Goal: Transaction & Acquisition: Purchase product/service

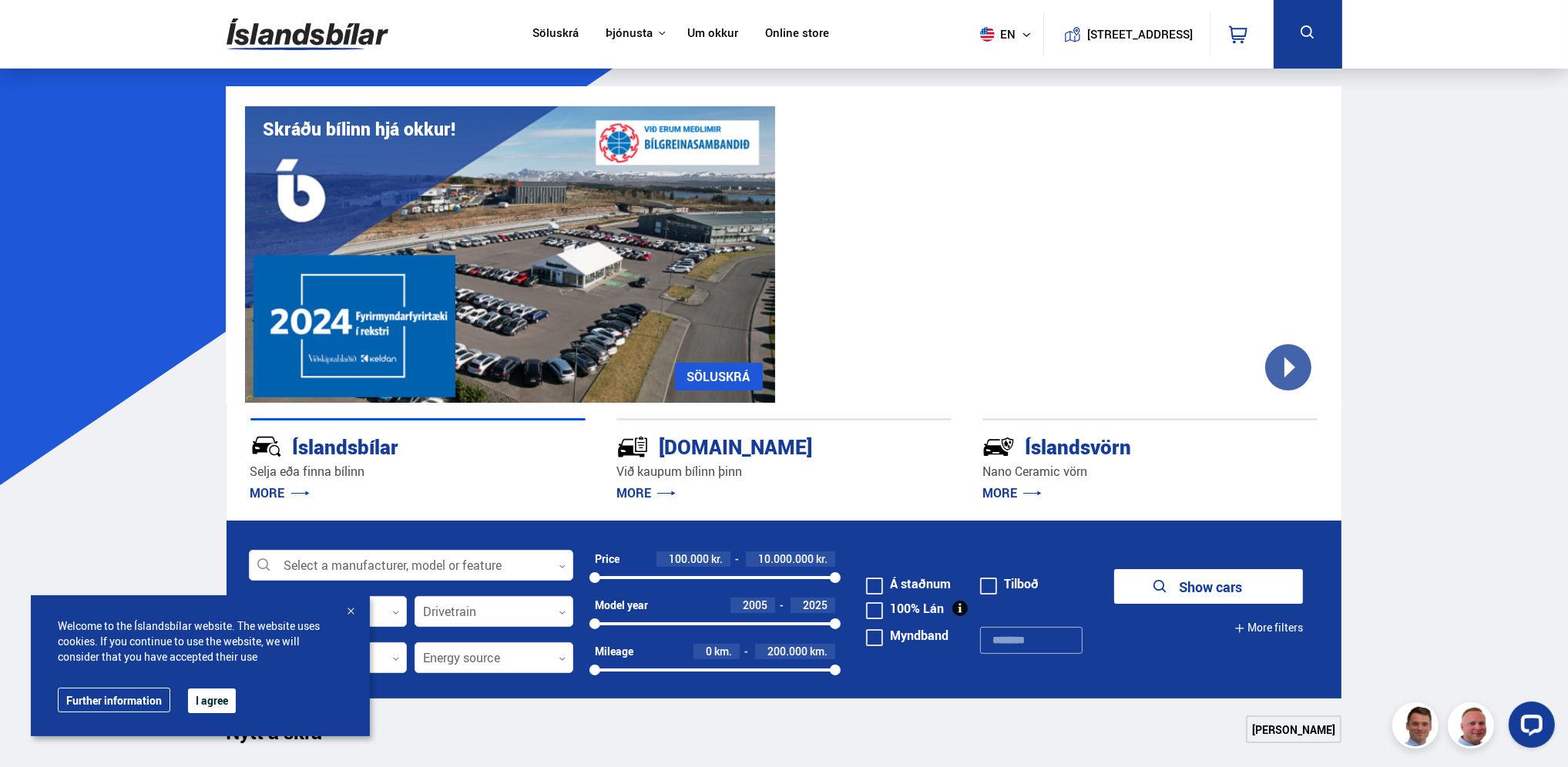
click at [1002, 39] on button "en" at bounding box center [1008, 34] width 70 height 45
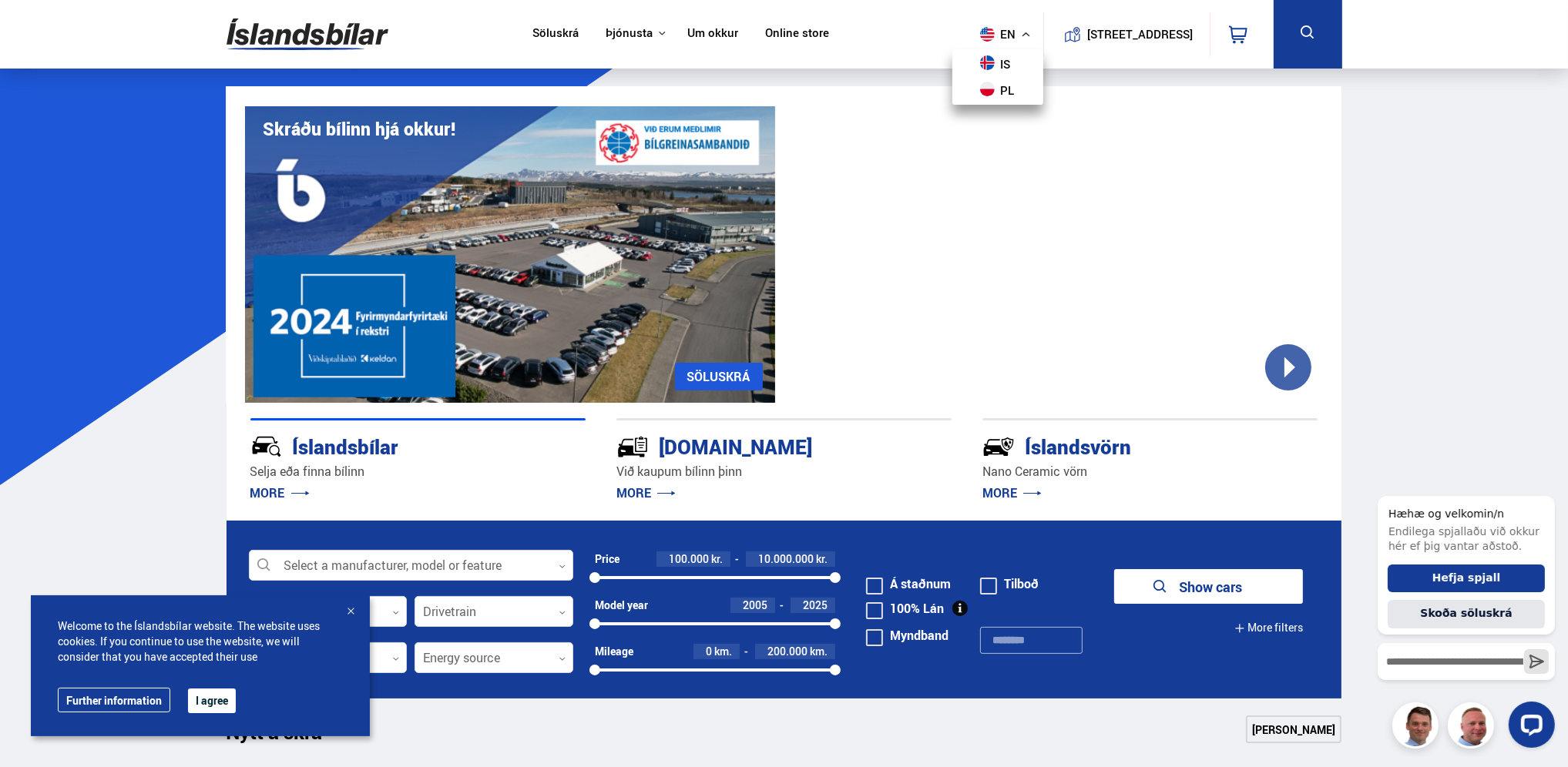
click at [993, 39] on span "en" at bounding box center [993, 34] width 39 height 14
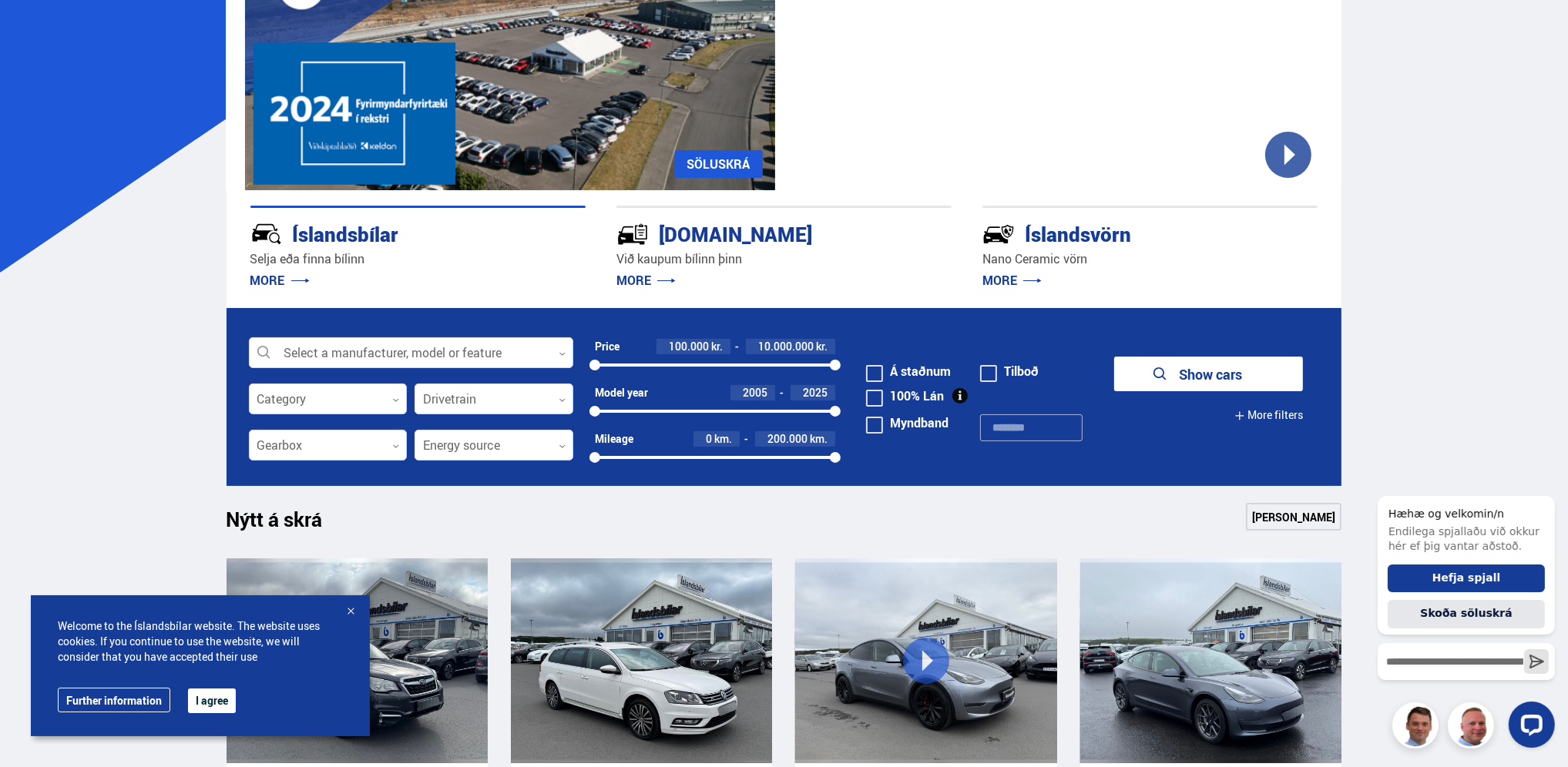
scroll to position [462, 0]
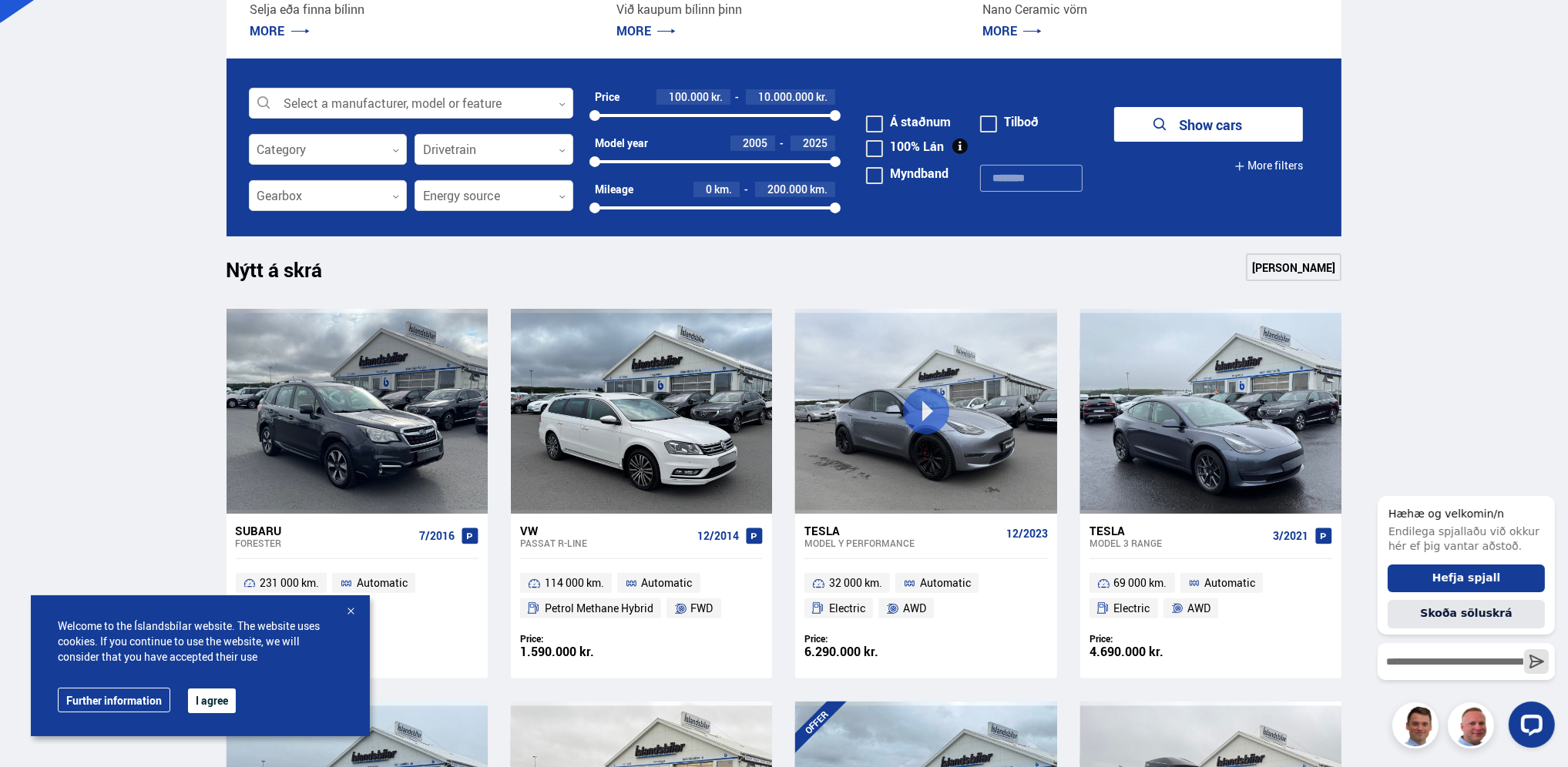
drag, startPoint x: 830, startPoint y: 108, endPoint x: 756, endPoint y: 120, distance: 75.0
click at [756, 120] on div "Price 100.000 kr. 10.000.000 kr. 100000 10000000" at bounding box center [715, 106] width 242 height 33
drag, startPoint x: 832, startPoint y: 115, endPoint x: 622, endPoint y: 128, distance: 210.4
click at [622, 128] on div "Price 100.000 kr. 1.200.000 kr. 100000 1240239" at bounding box center [715, 112] width 242 height 46
click at [1165, 122] on button "Show 16 cars" at bounding box center [1208, 124] width 189 height 34
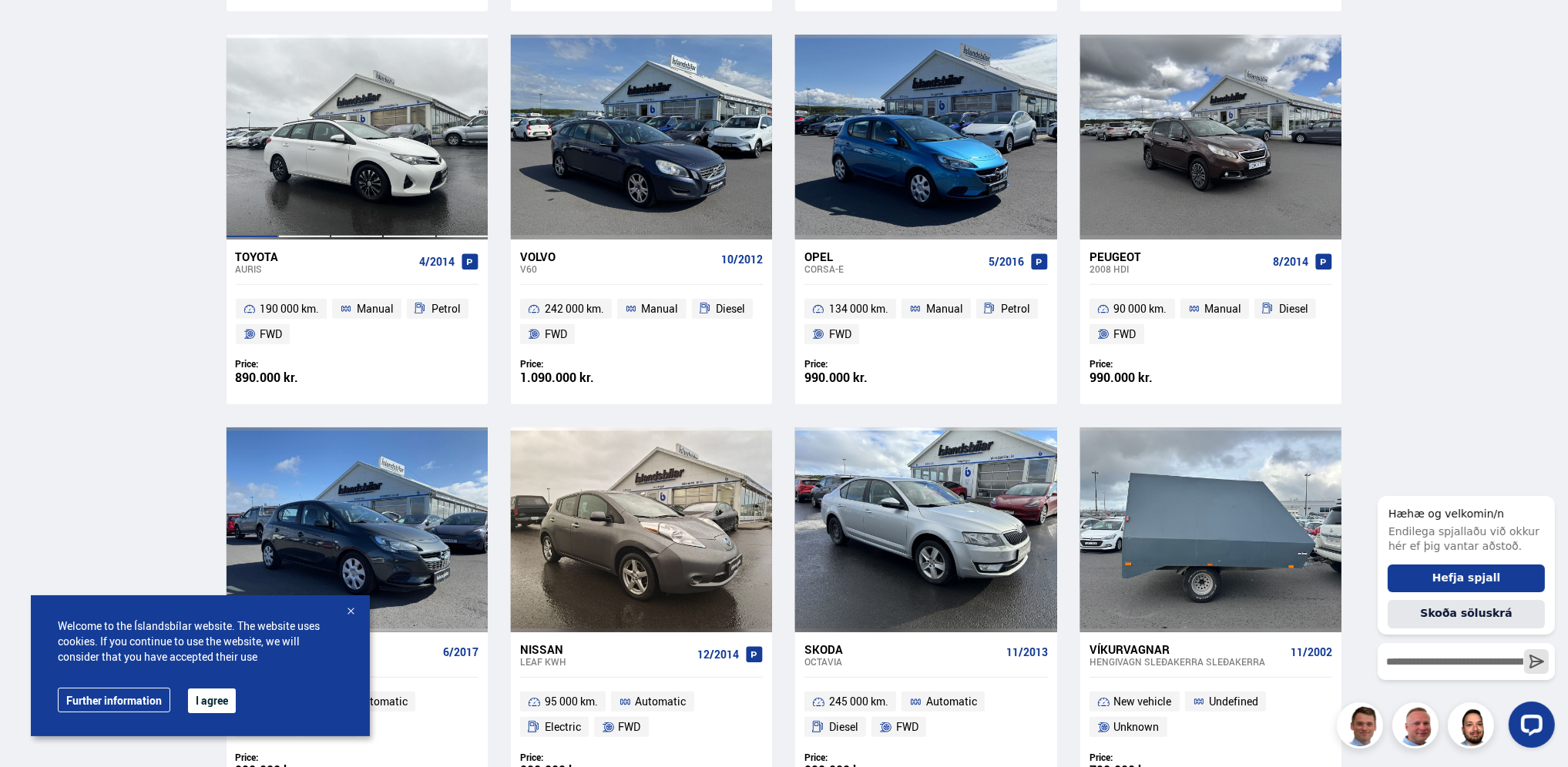
scroll to position [1078, 0]
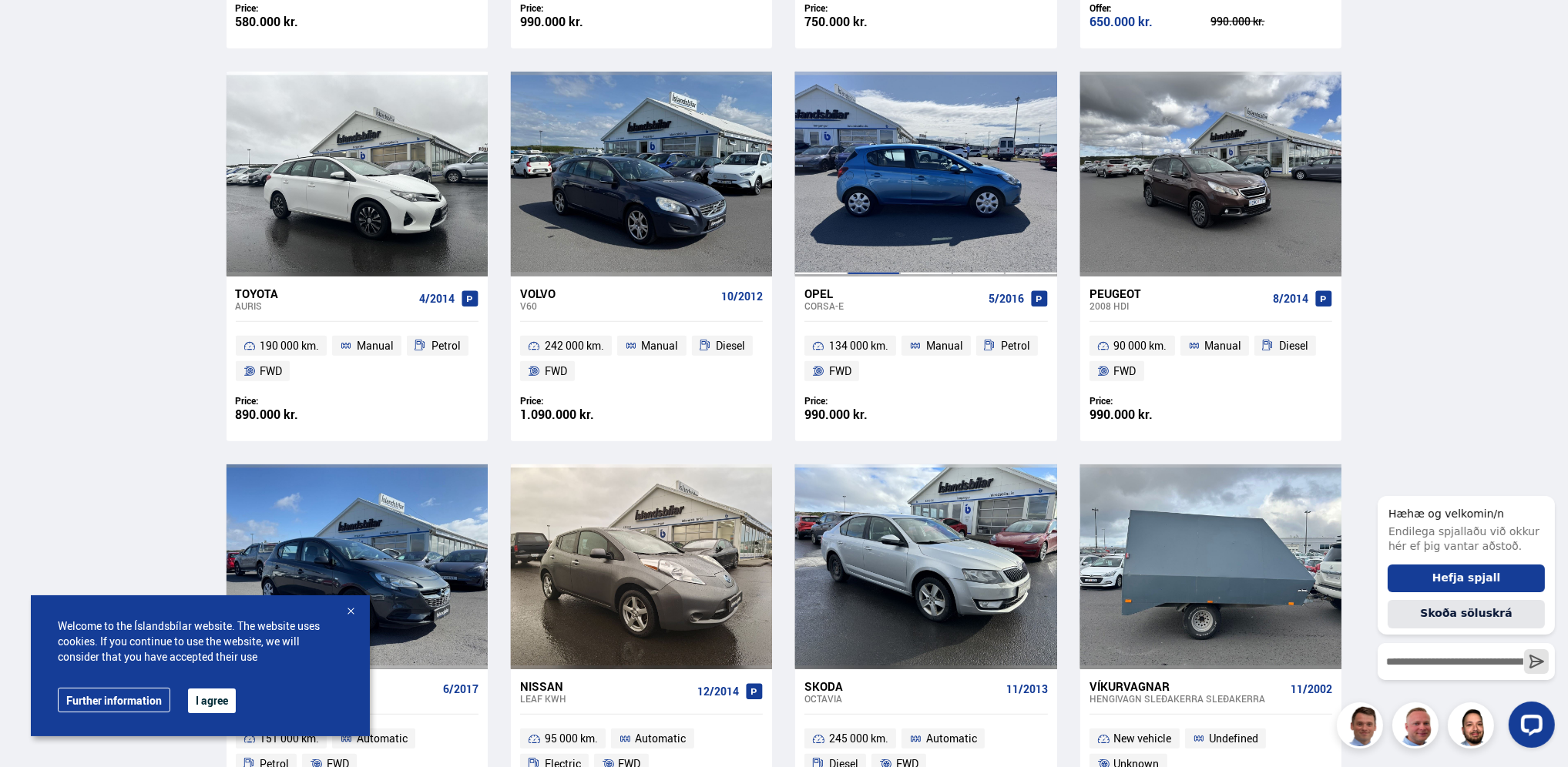
click at [887, 185] on div at bounding box center [874, 174] width 52 height 205
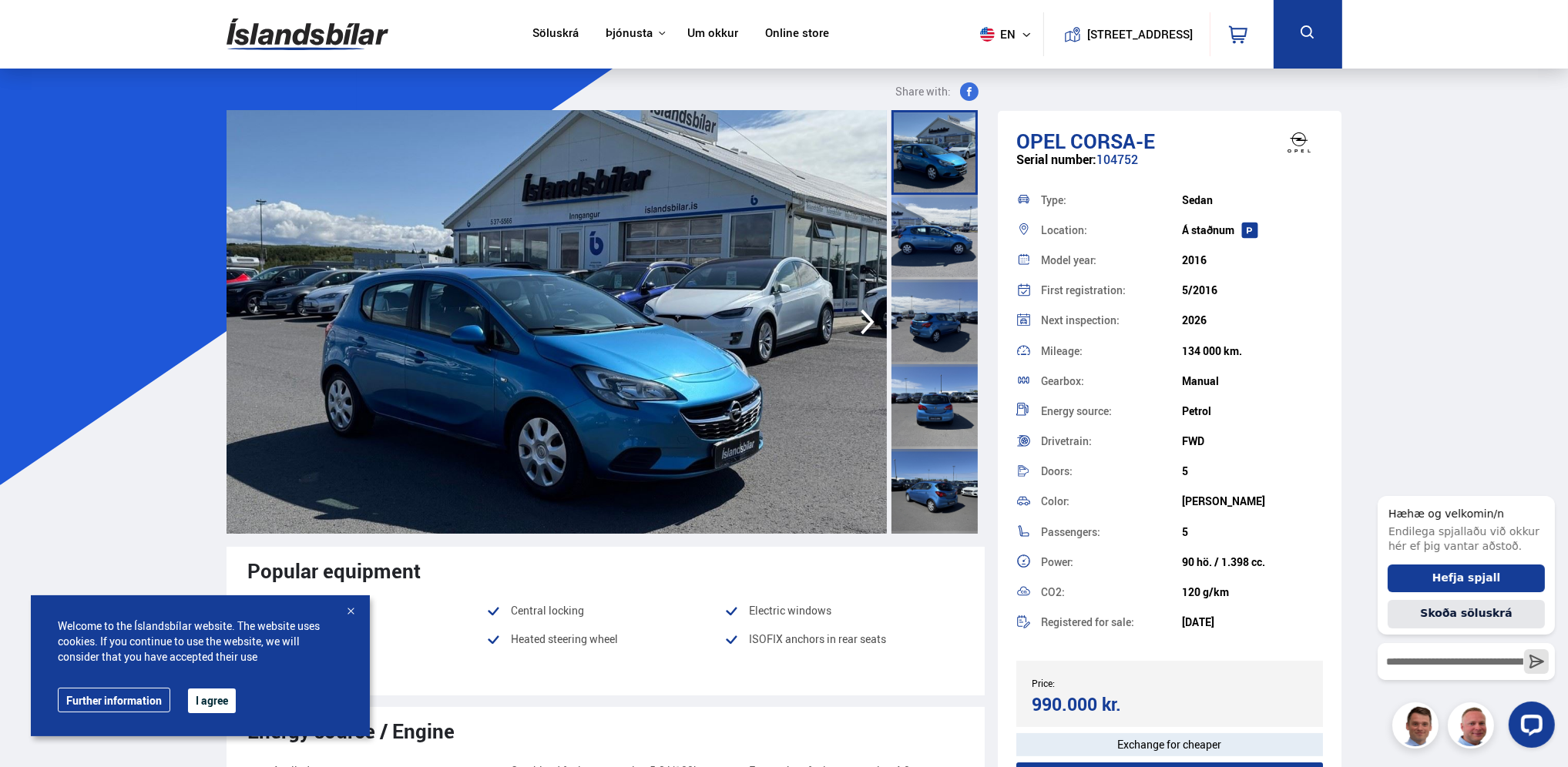
click at [860, 317] on icon "button" at bounding box center [868, 322] width 31 height 37
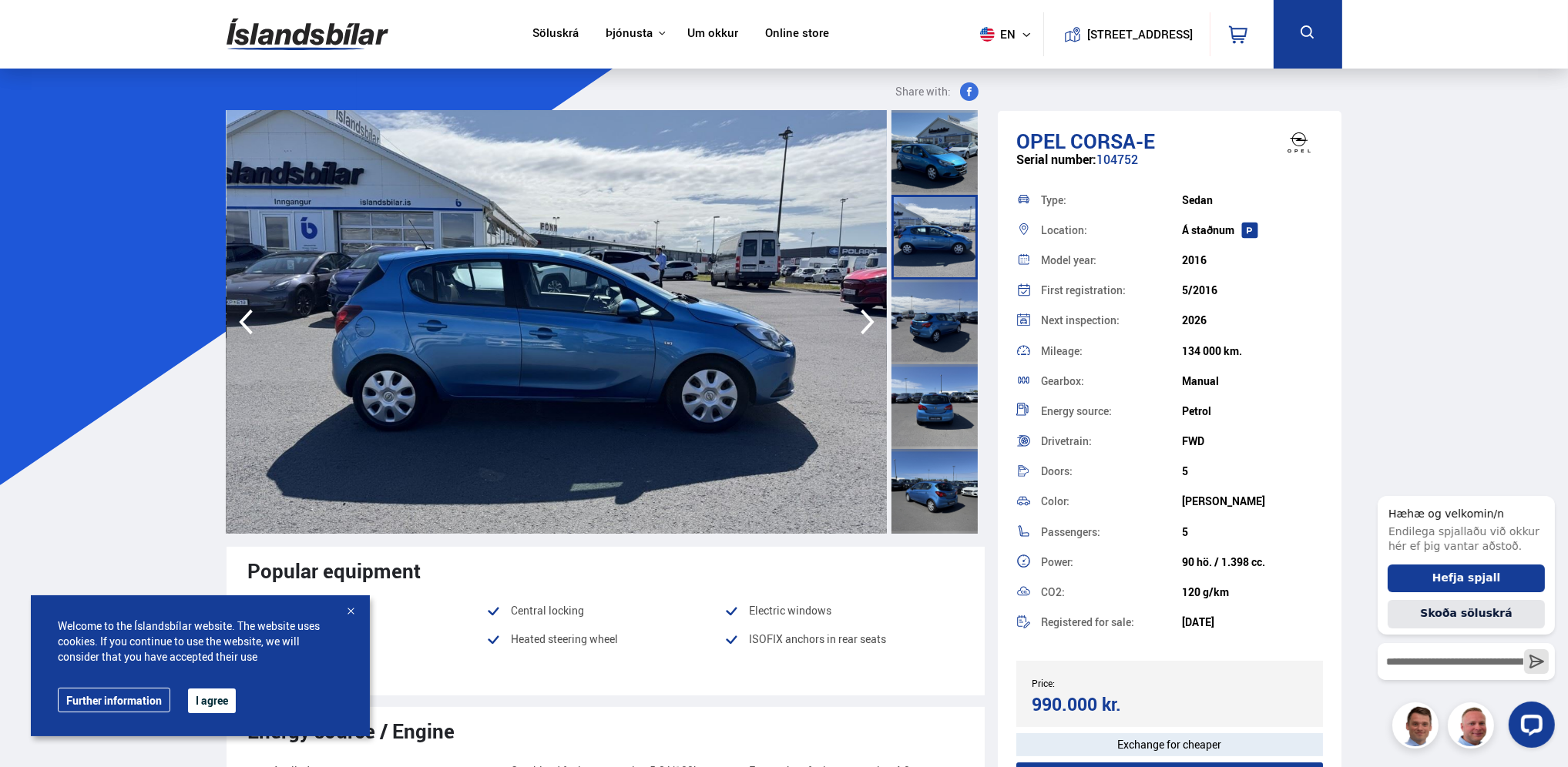
click at [860, 317] on icon "button" at bounding box center [868, 322] width 31 height 37
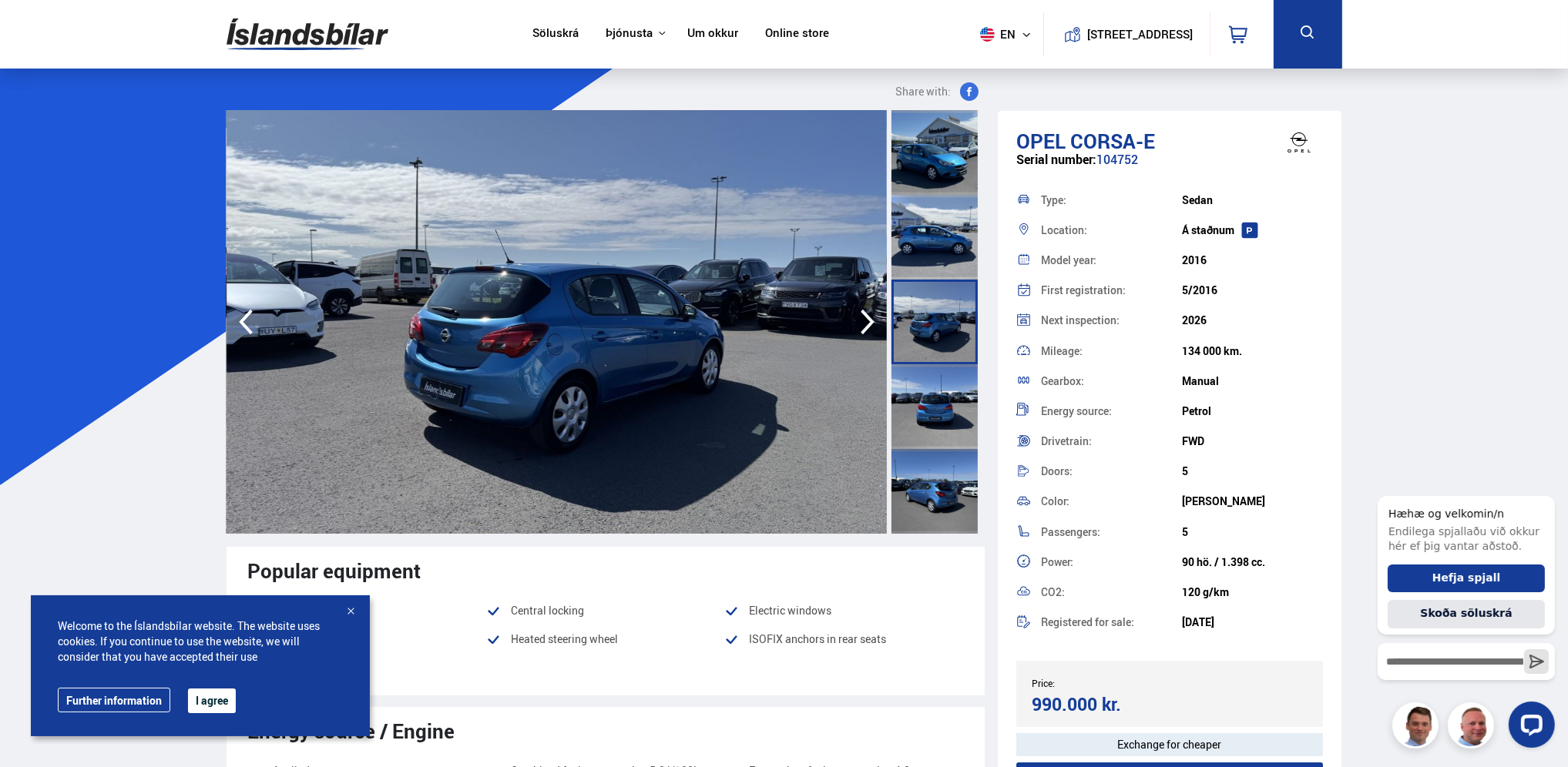
click at [860, 317] on icon "button" at bounding box center [868, 322] width 31 height 37
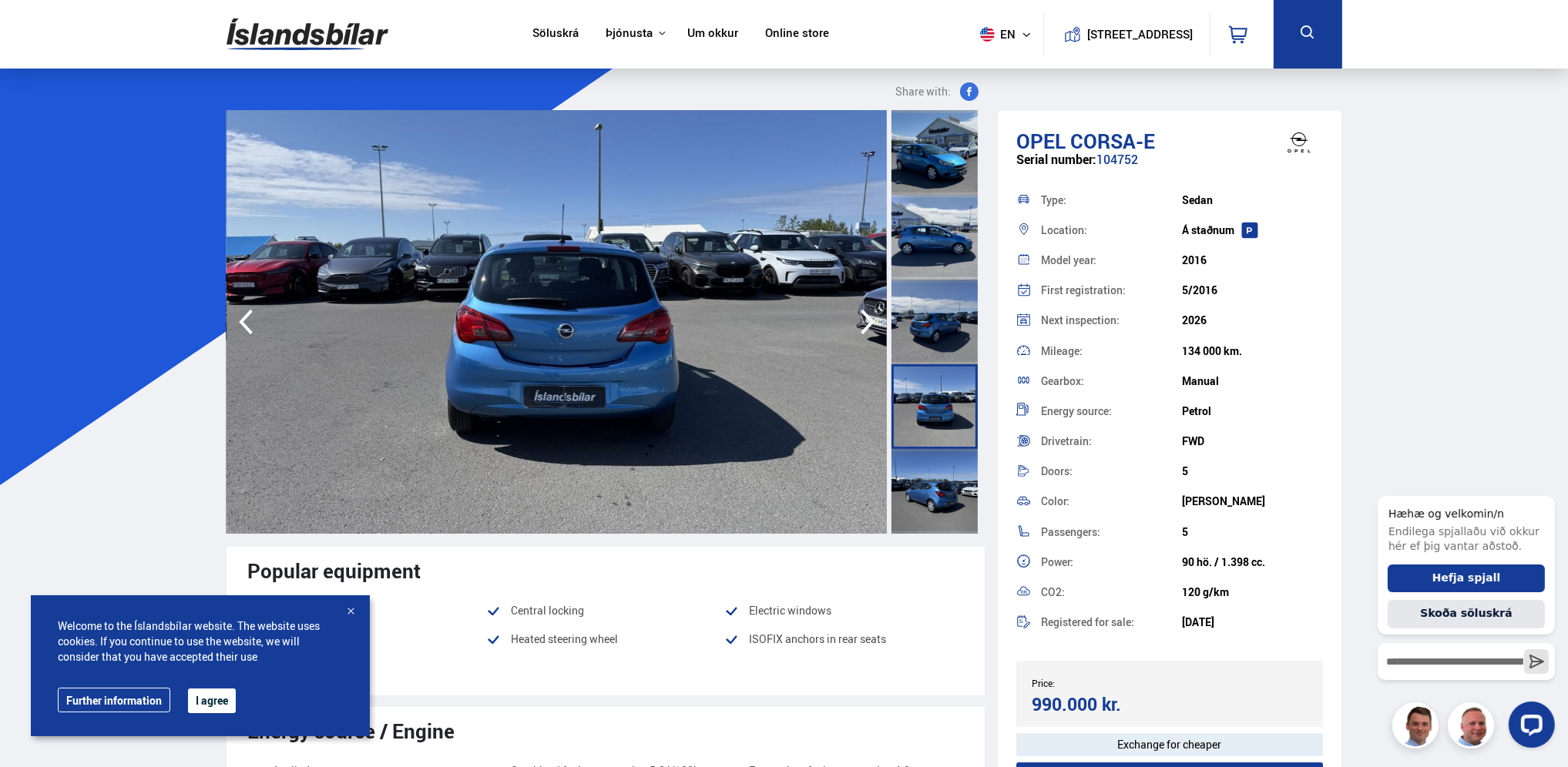
click at [860, 317] on icon "button" at bounding box center [868, 322] width 31 height 37
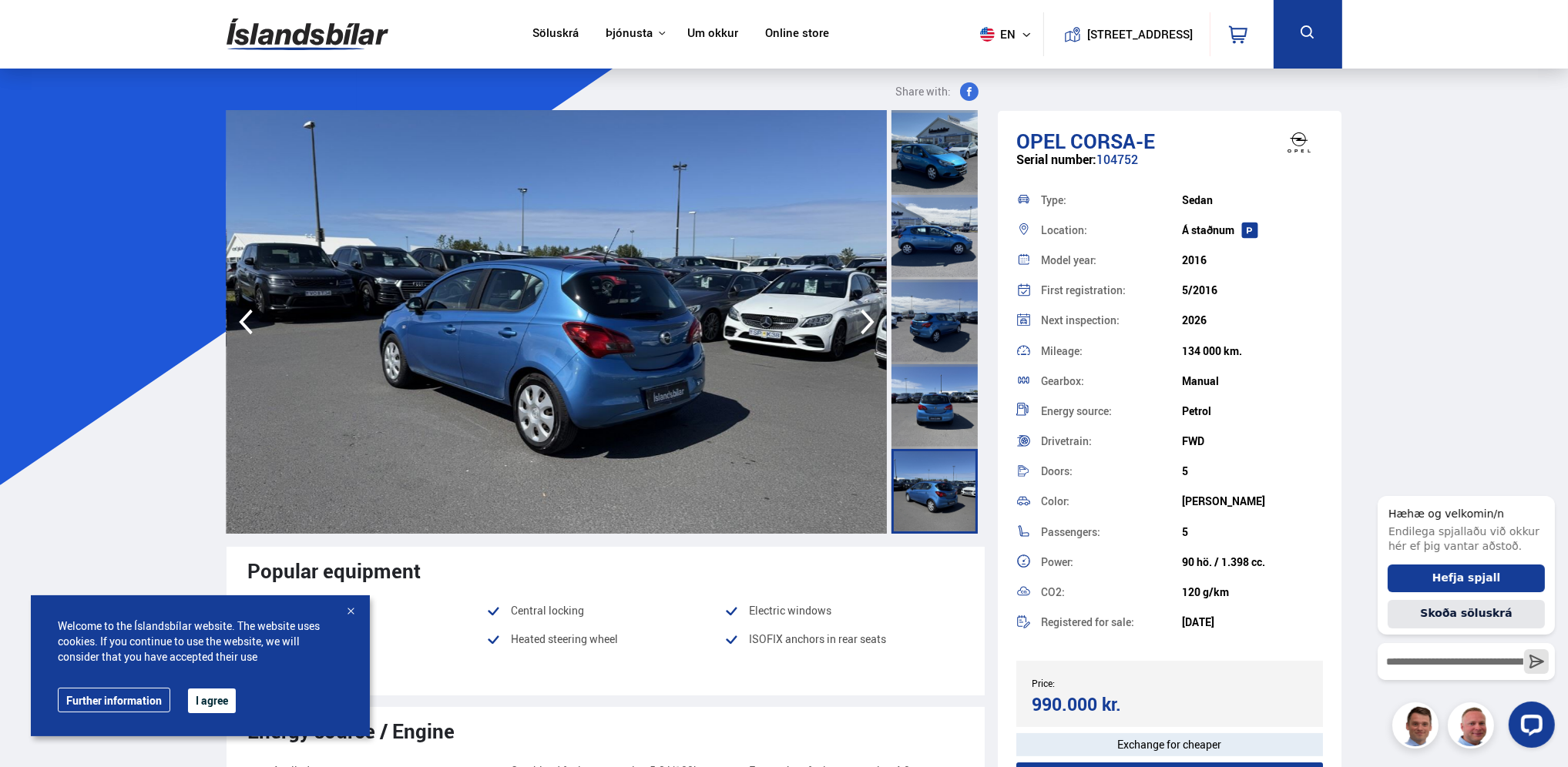
click at [860, 317] on icon "button" at bounding box center [868, 322] width 31 height 37
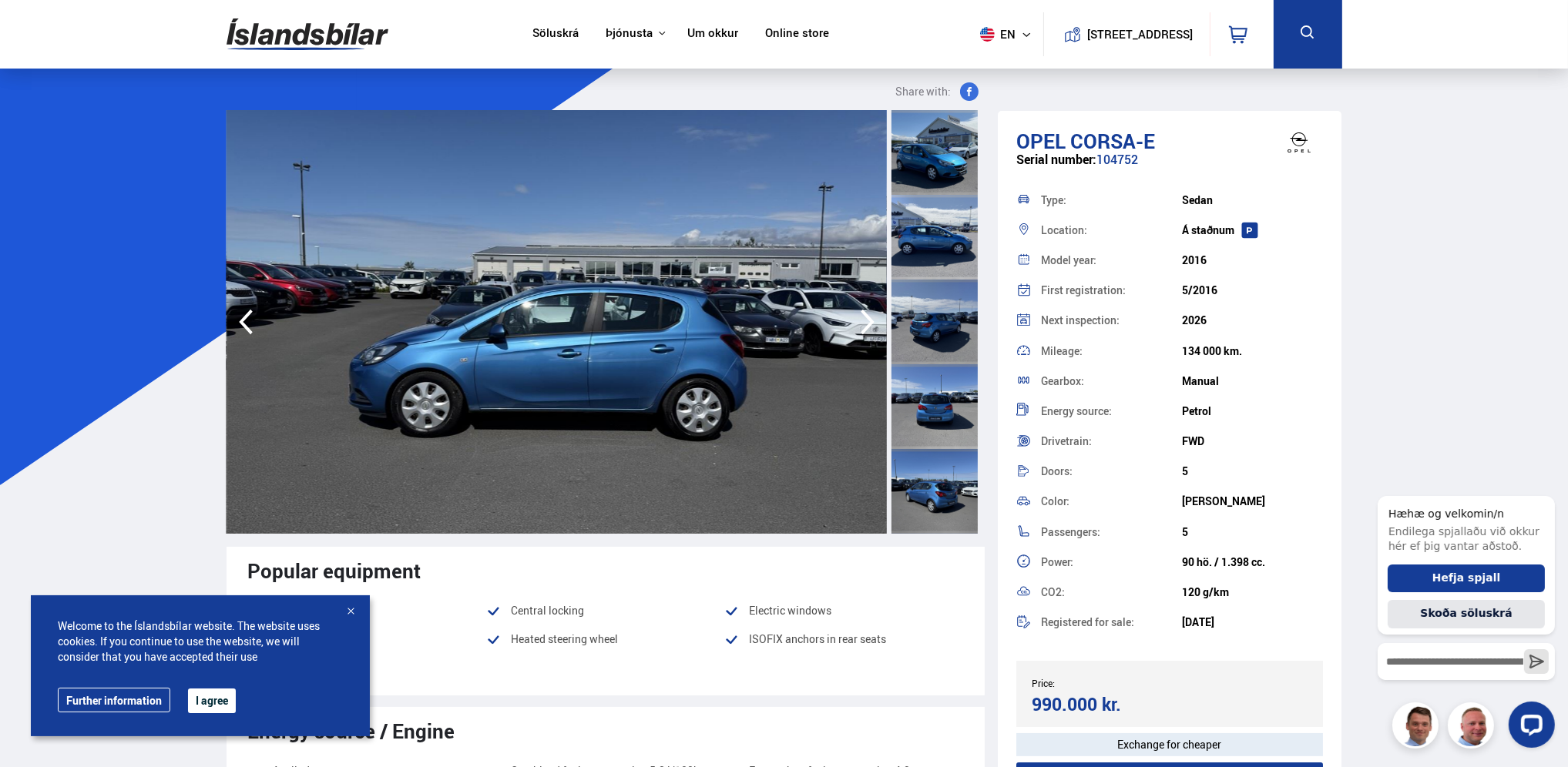
click at [860, 317] on icon "button" at bounding box center [868, 322] width 31 height 37
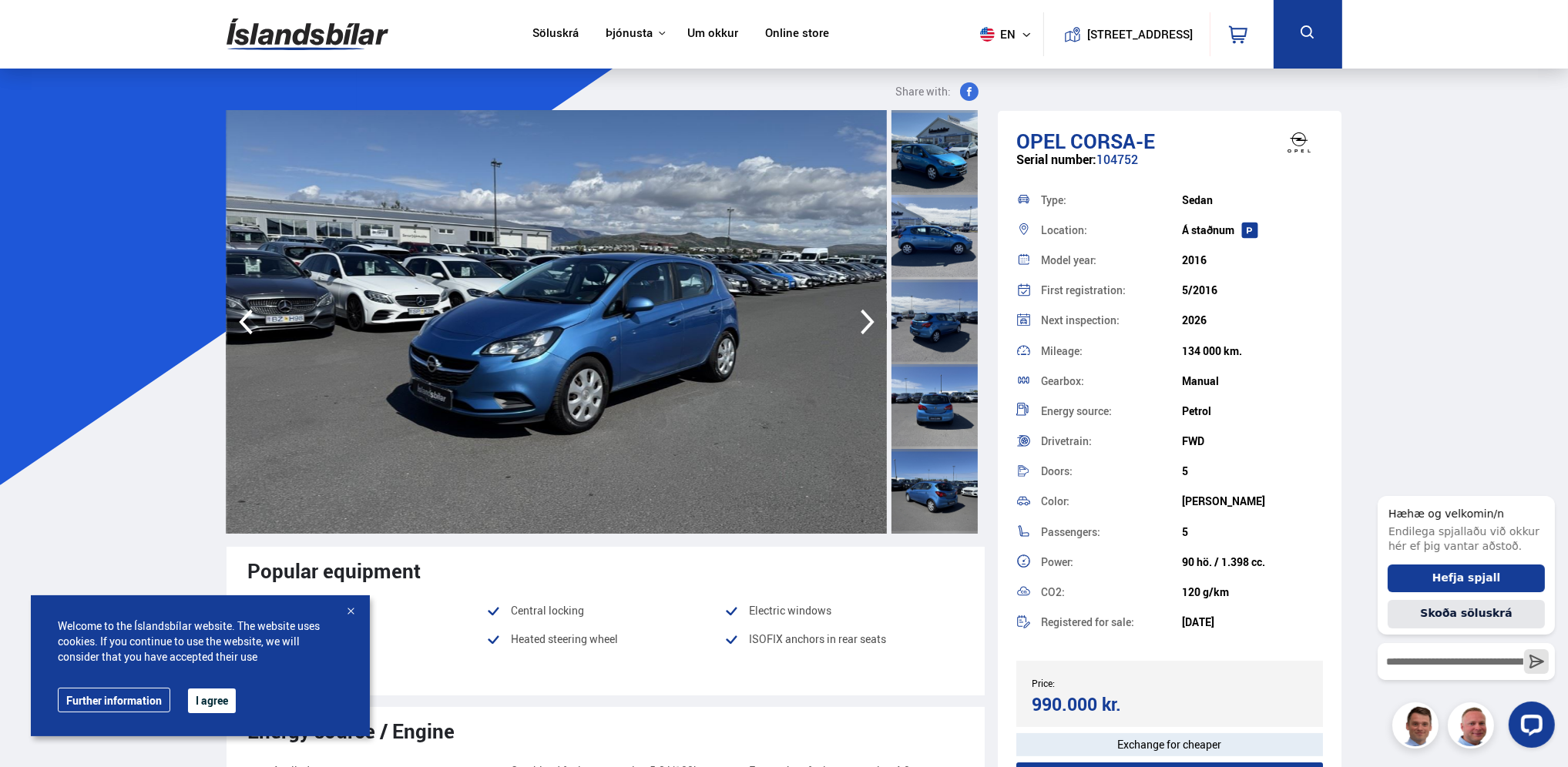
click at [860, 317] on icon "button" at bounding box center [868, 322] width 31 height 37
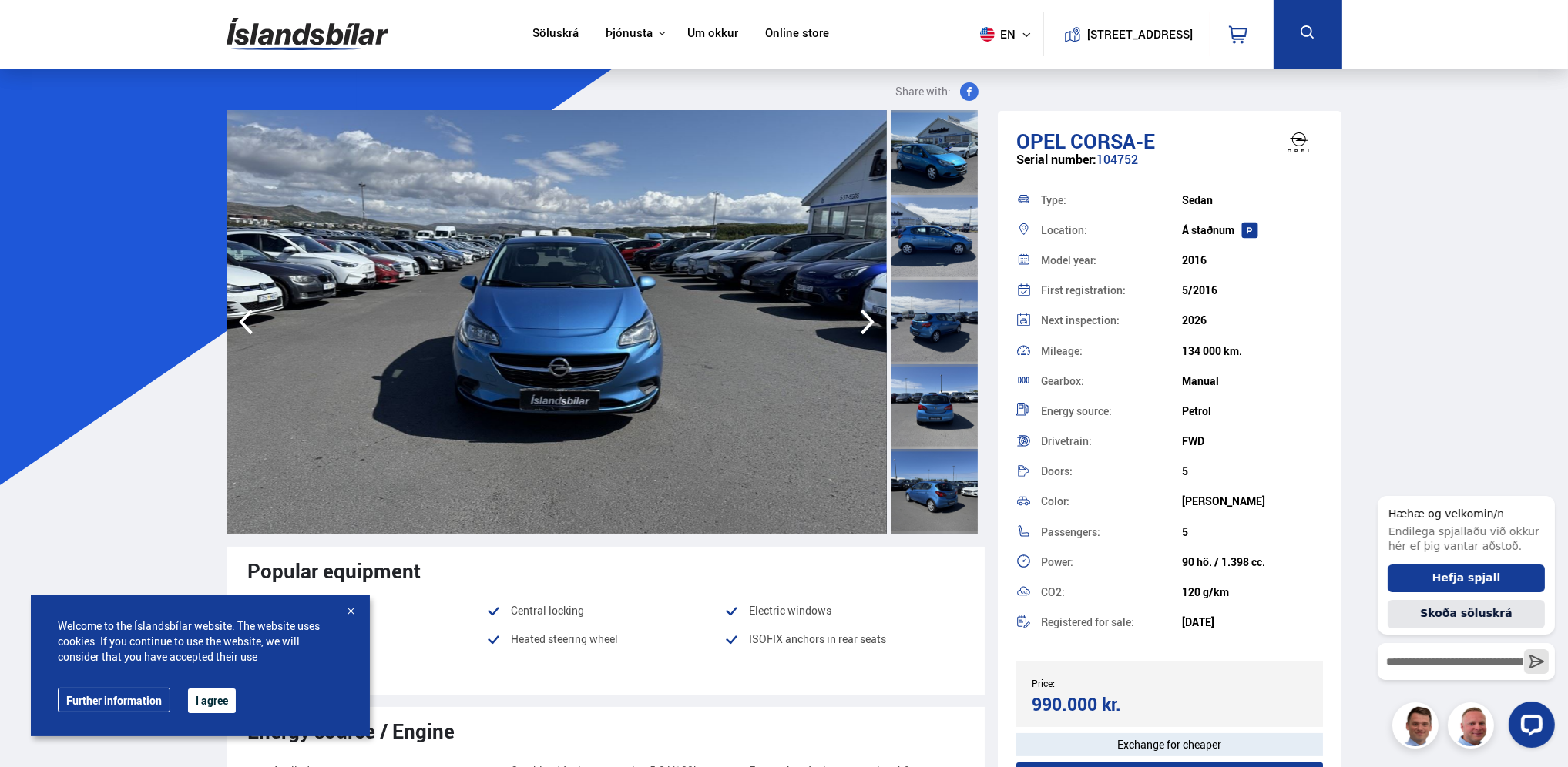
click at [860, 317] on icon "button" at bounding box center [868, 322] width 31 height 37
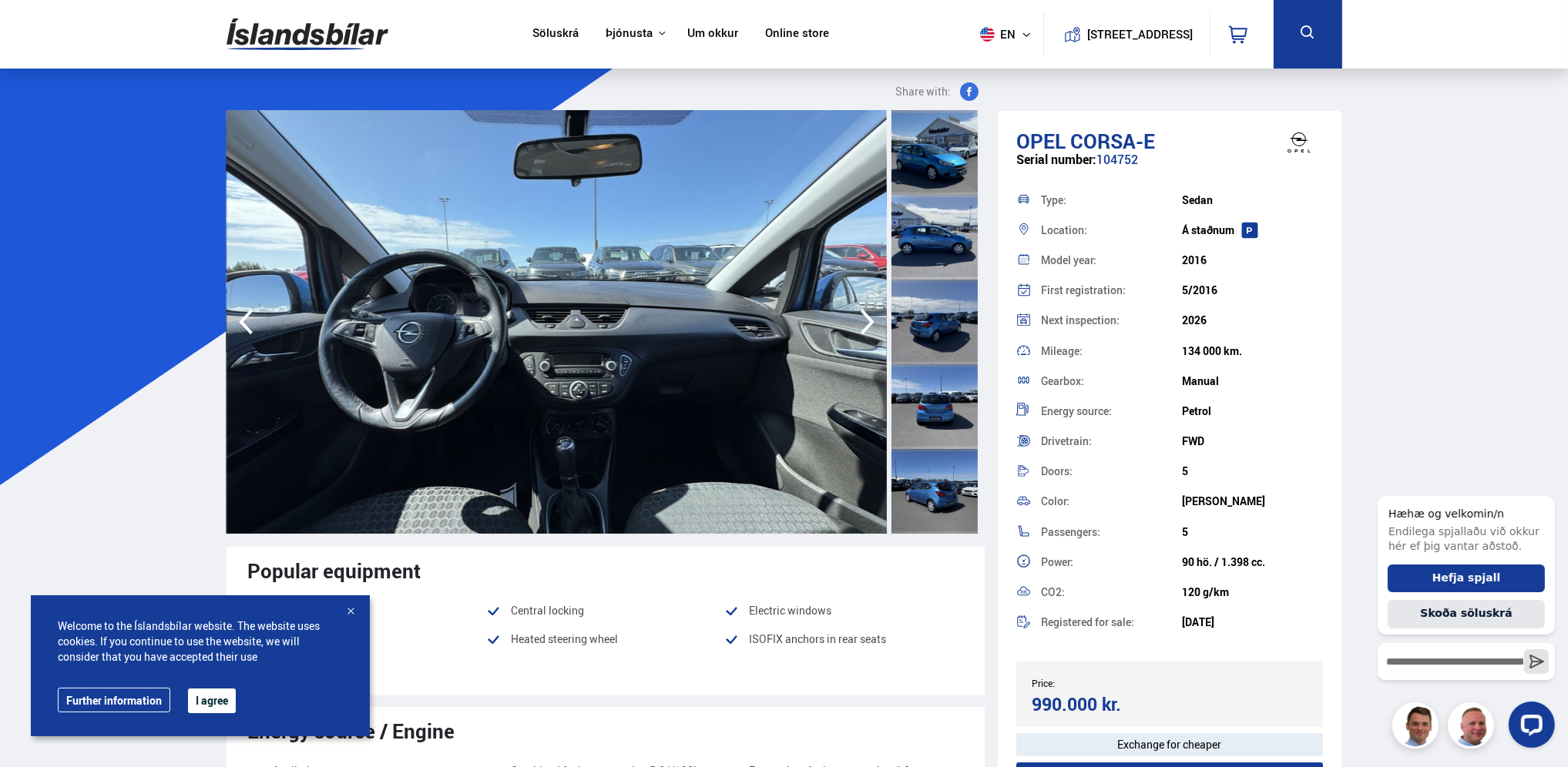
click at [879, 324] on icon "button" at bounding box center [868, 322] width 31 height 37
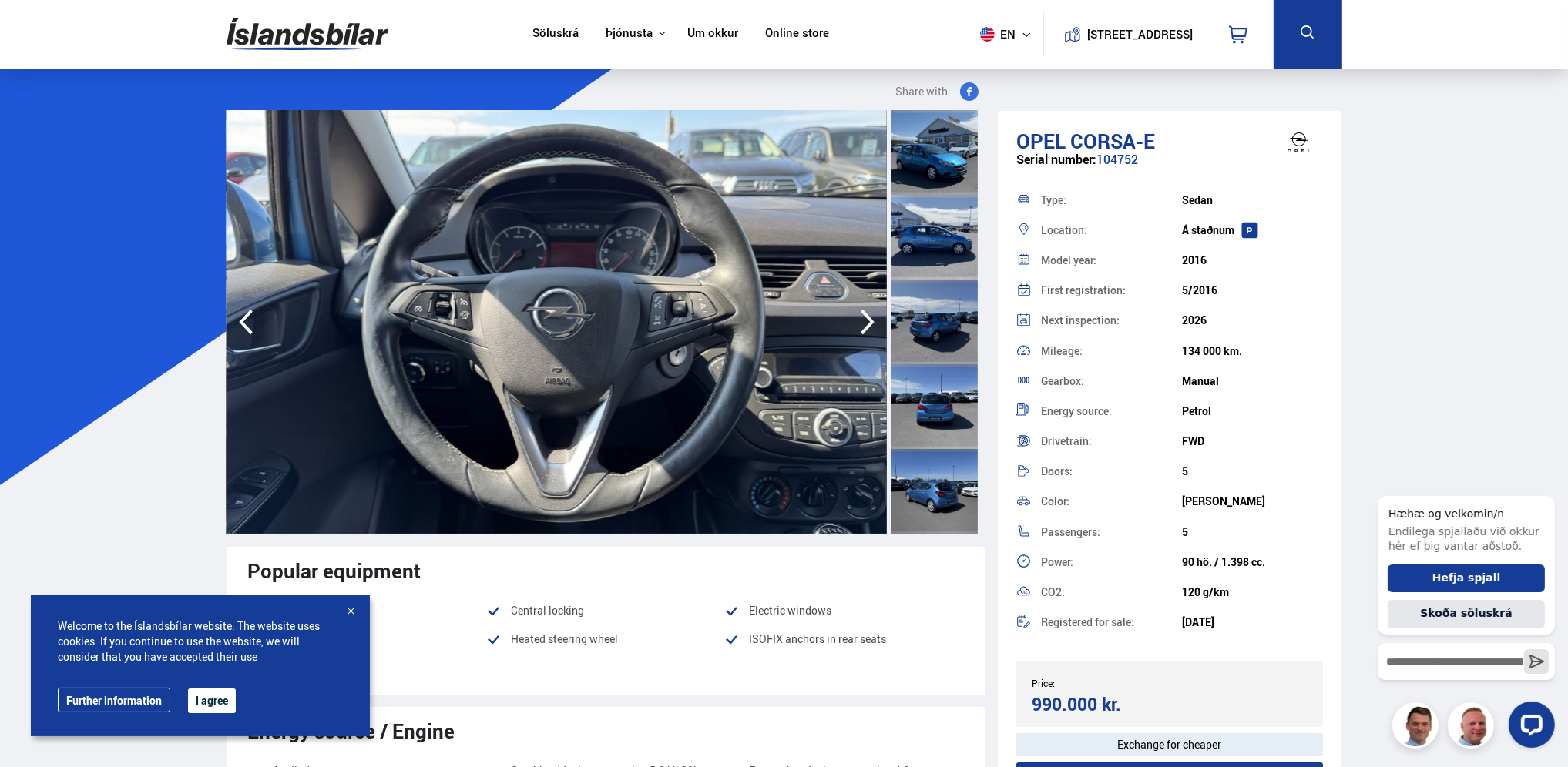
click at [866, 321] on icon "button" at bounding box center [868, 322] width 31 height 37
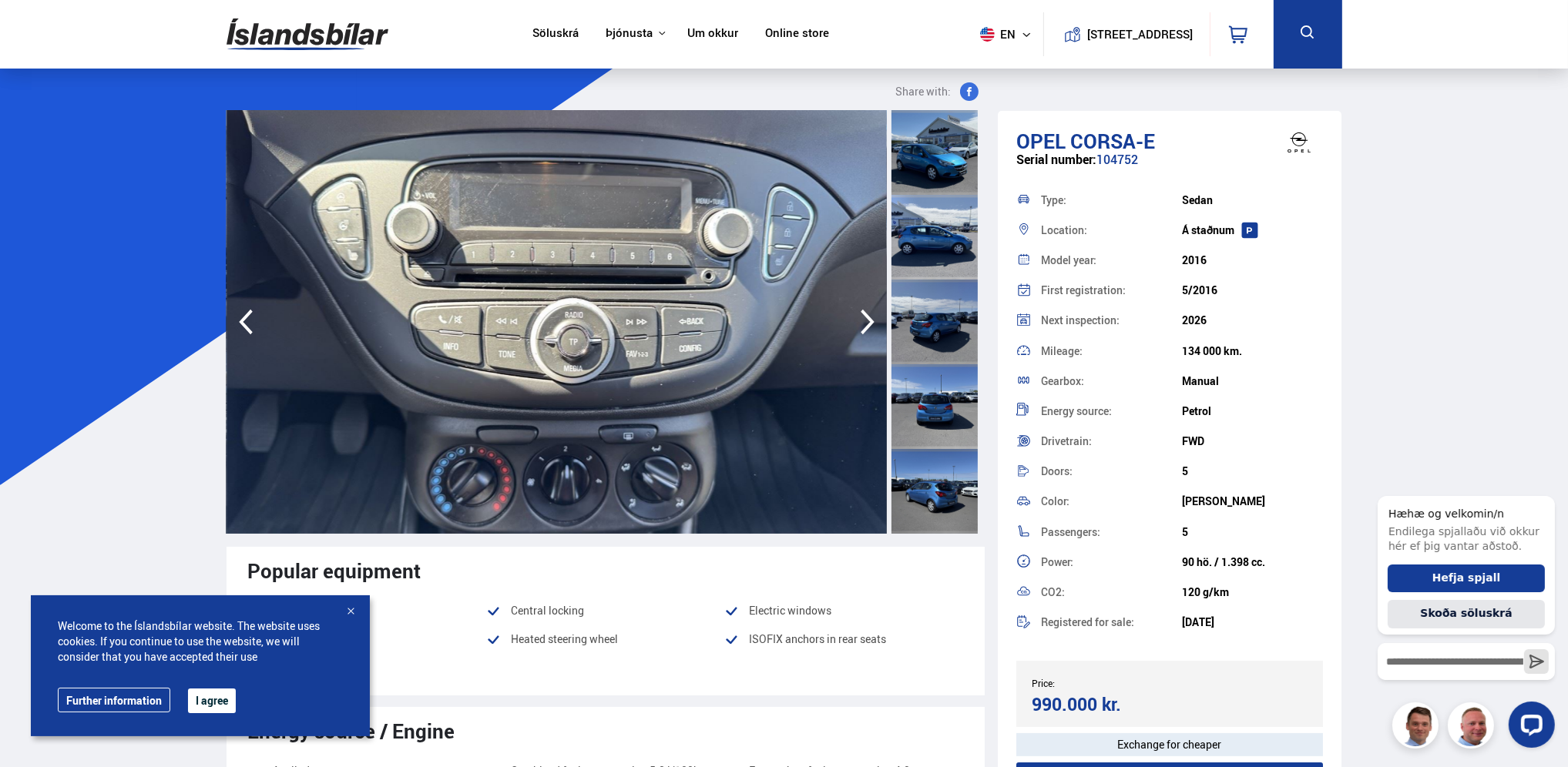
click at [866, 321] on icon "button" at bounding box center [868, 322] width 31 height 37
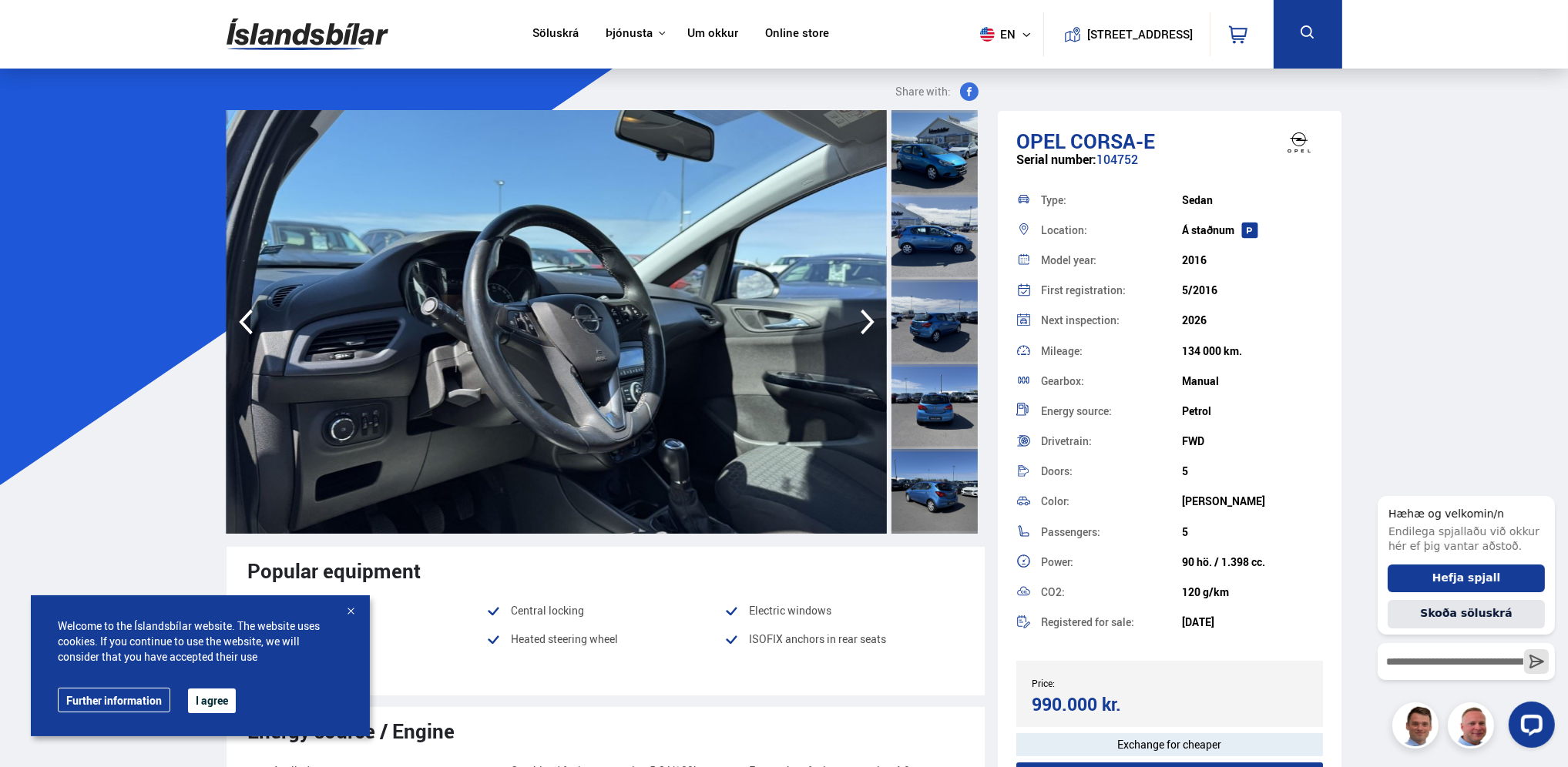
click at [866, 321] on icon "button" at bounding box center [868, 322] width 31 height 37
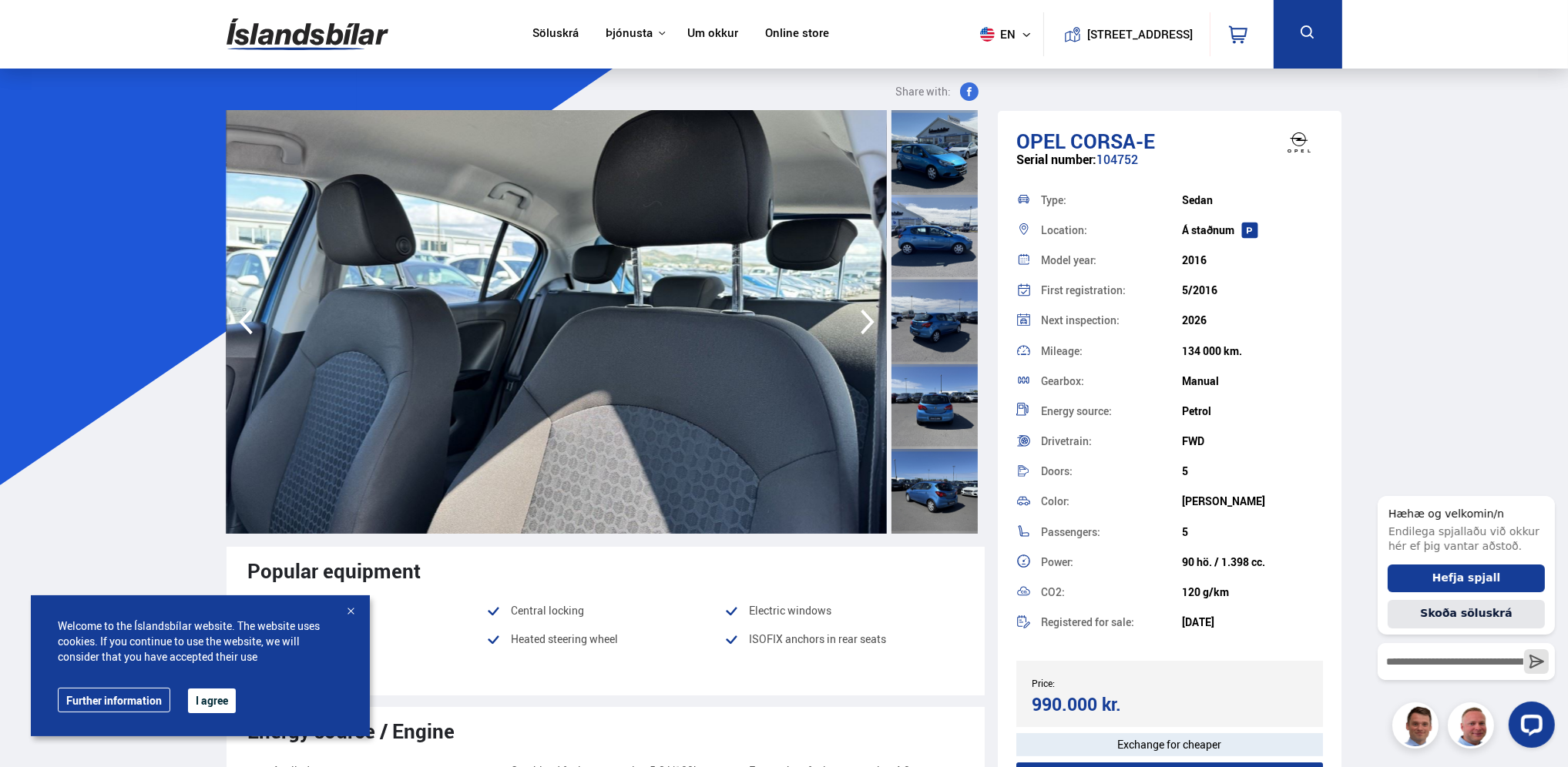
click at [866, 321] on icon "button" at bounding box center [868, 322] width 31 height 37
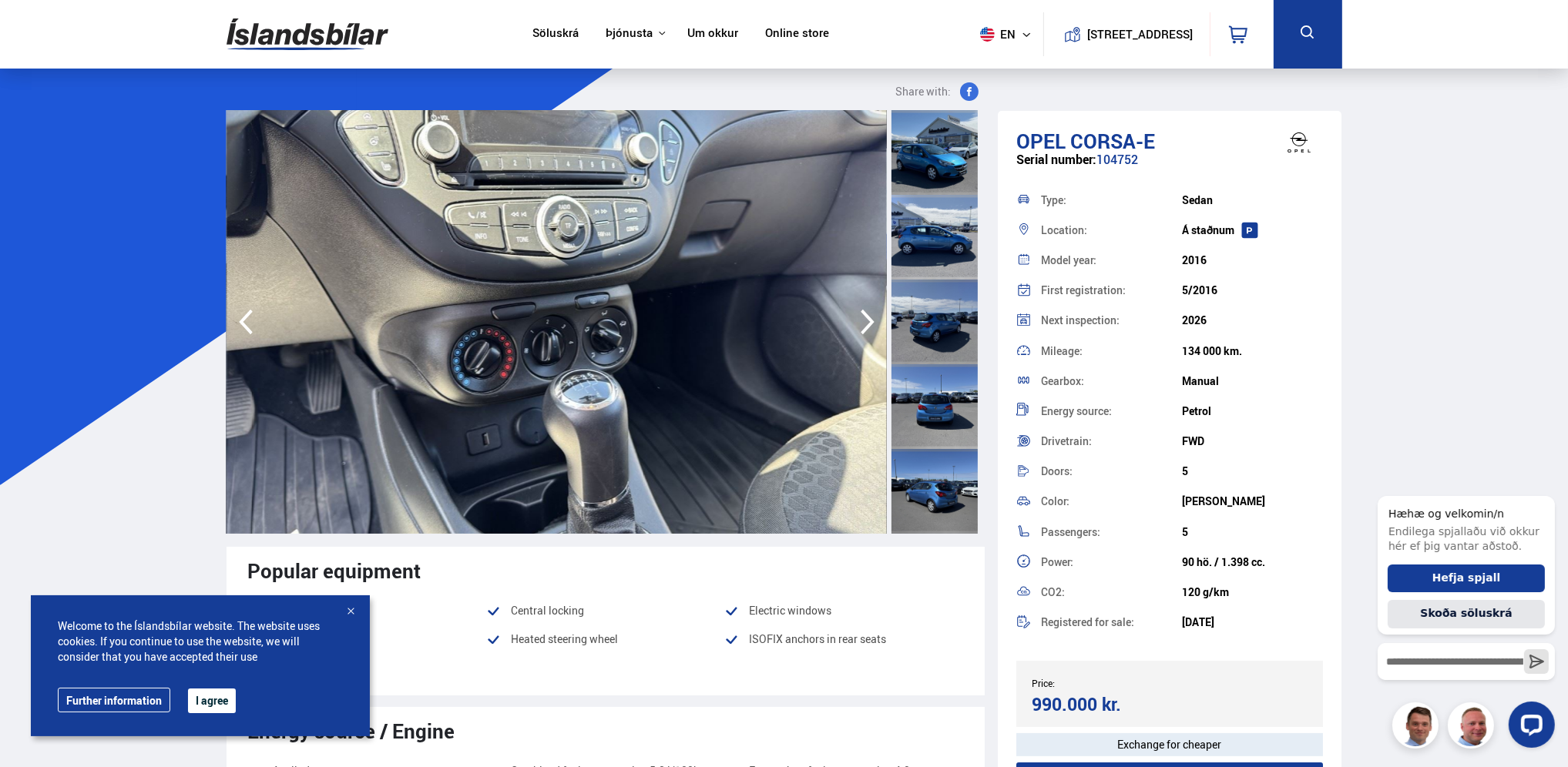
click at [866, 321] on icon "button" at bounding box center [868, 322] width 31 height 37
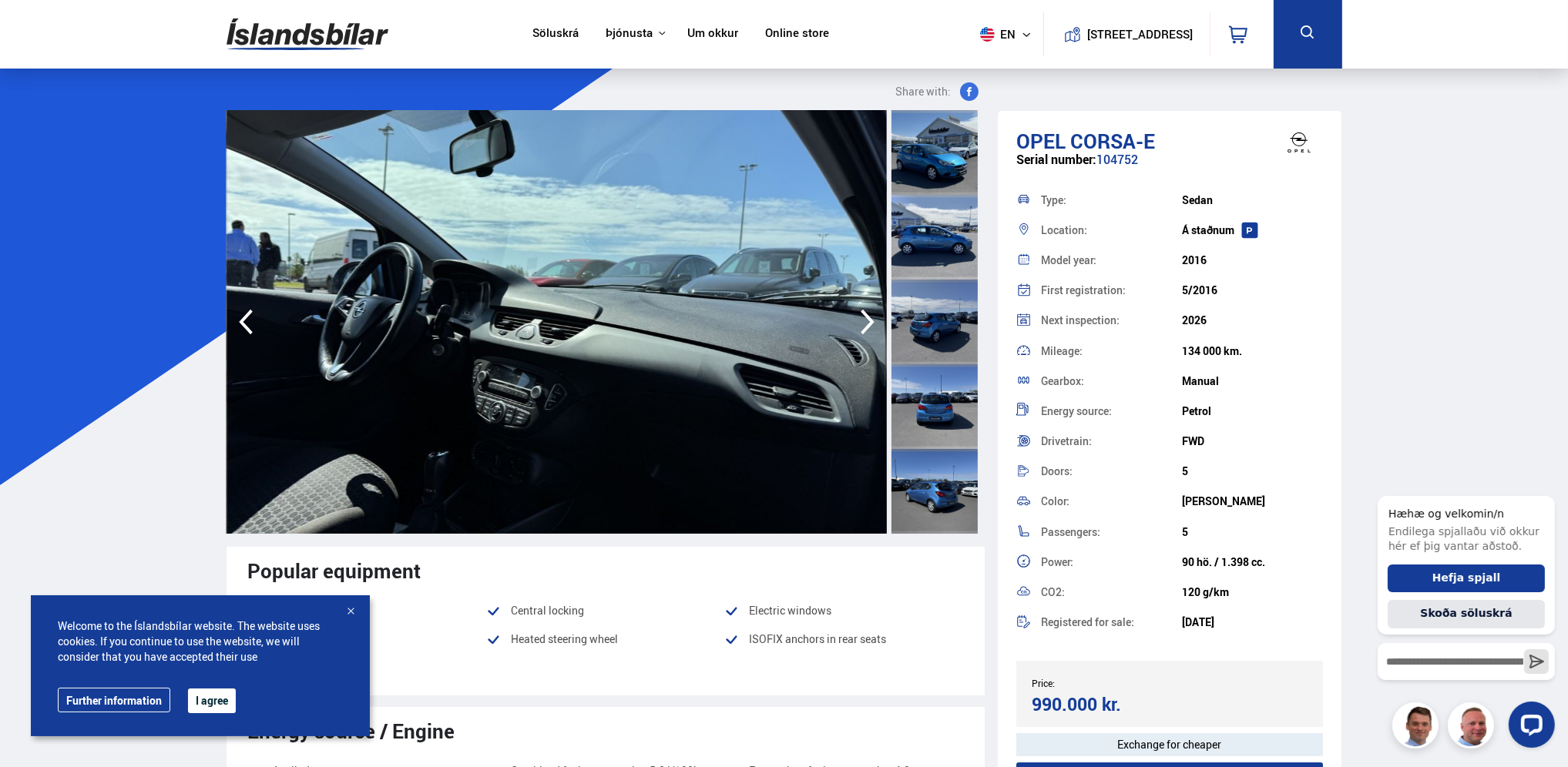
click at [866, 321] on icon "button" at bounding box center [868, 322] width 31 height 37
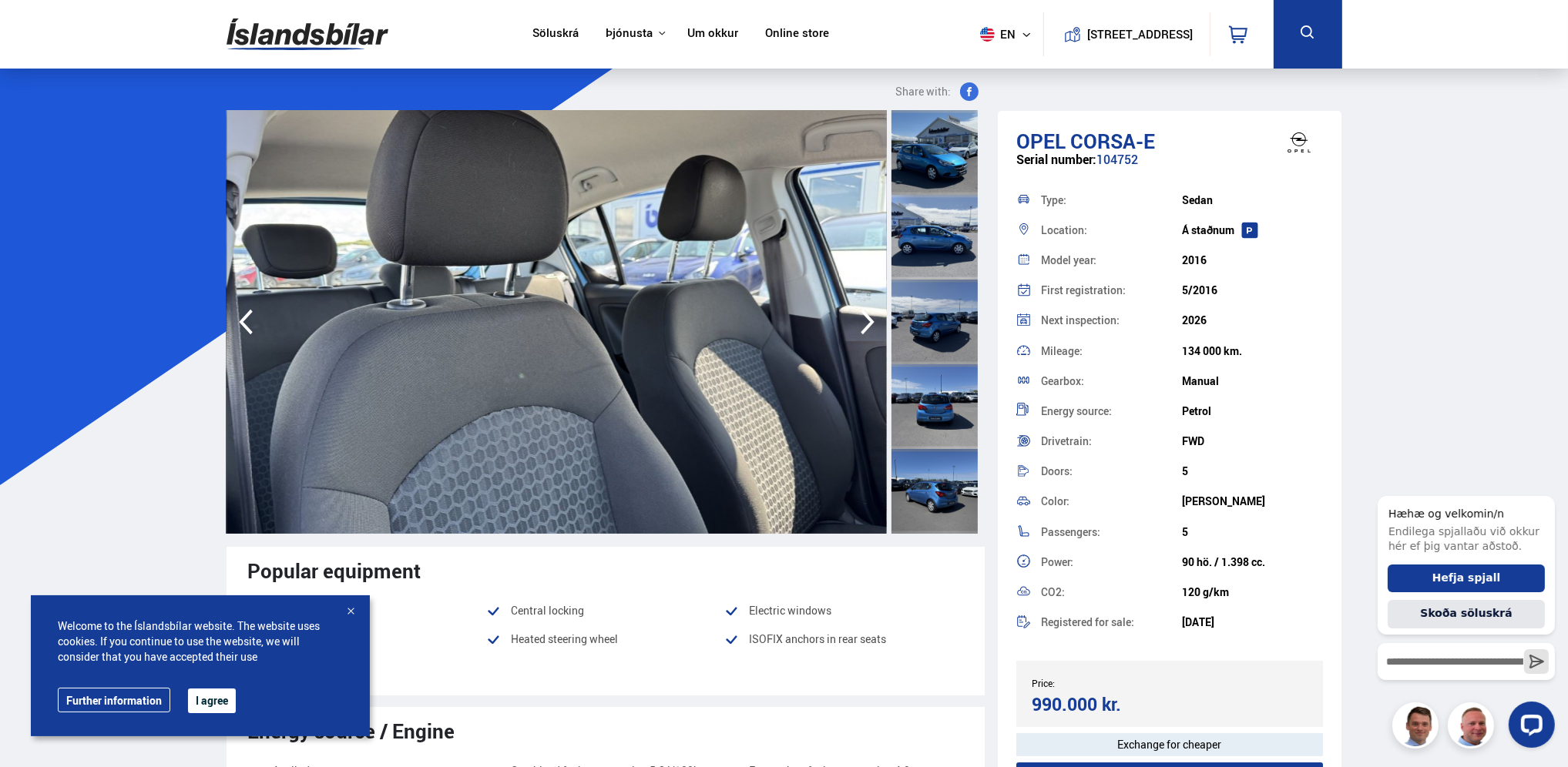
click at [866, 321] on icon "button" at bounding box center [868, 322] width 31 height 37
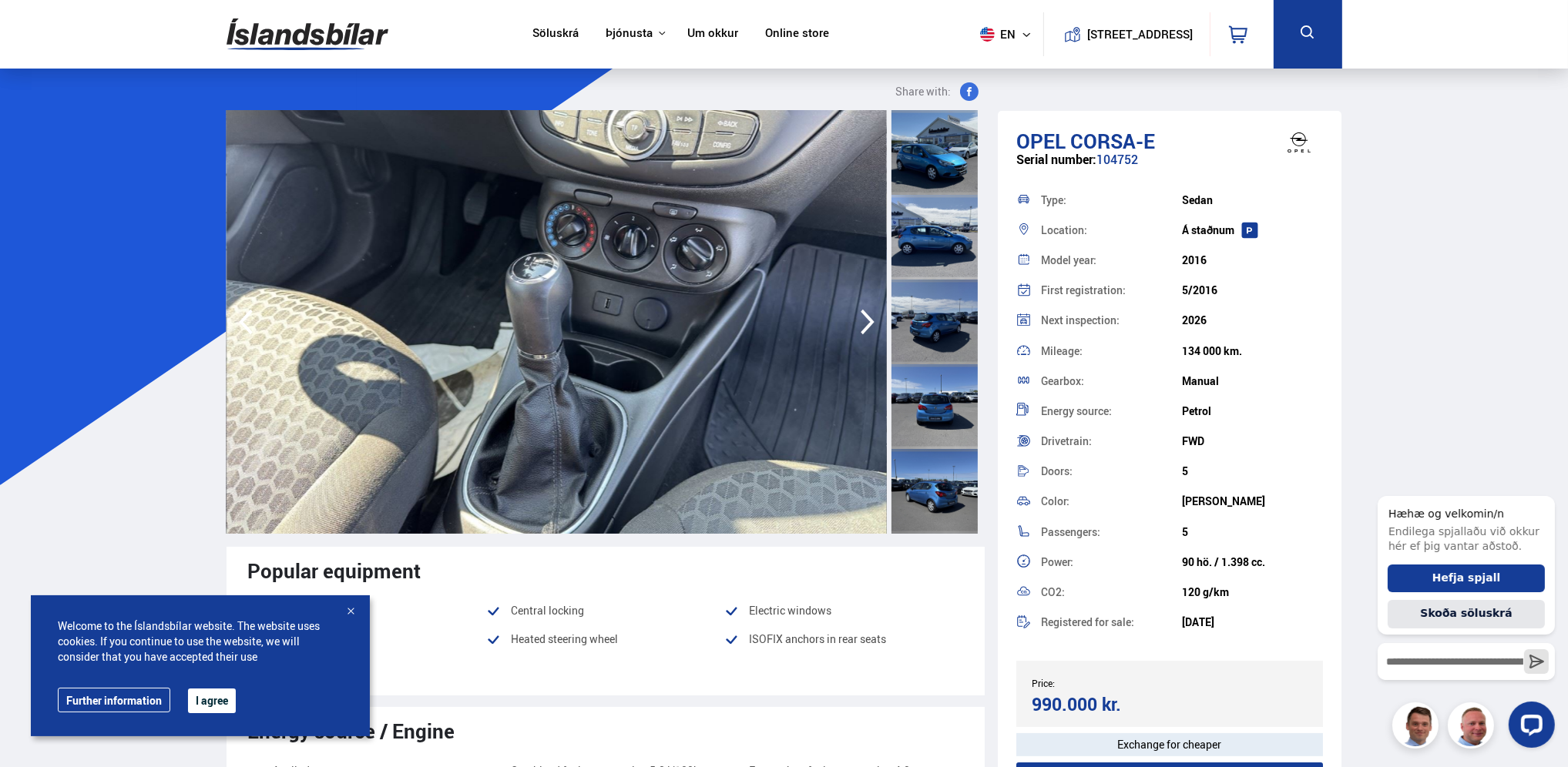
click at [866, 321] on icon "button" at bounding box center [868, 322] width 31 height 37
